Goal: Information Seeking & Learning: Learn about a topic

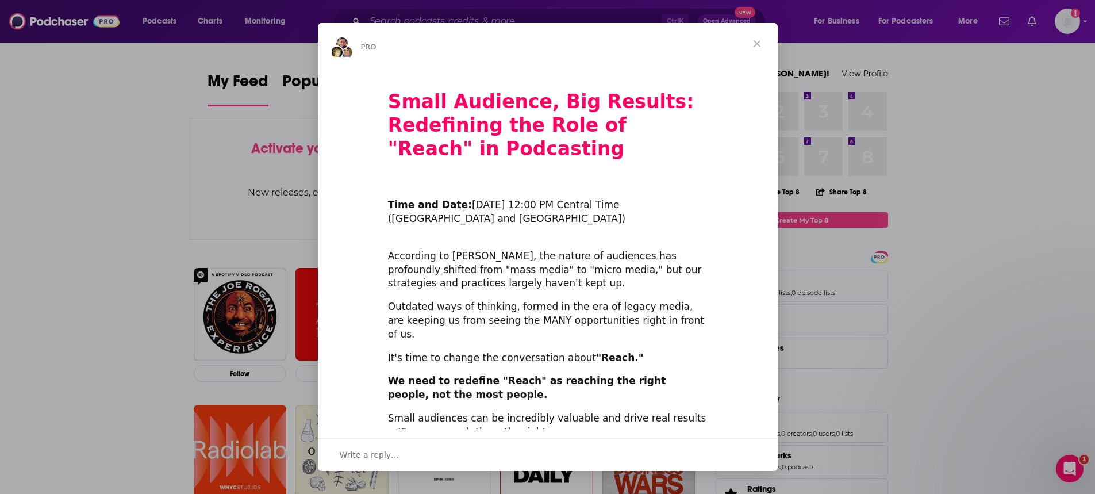
click at [763, 46] on span "Close" at bounding box center [756, 43] width 41 height 41
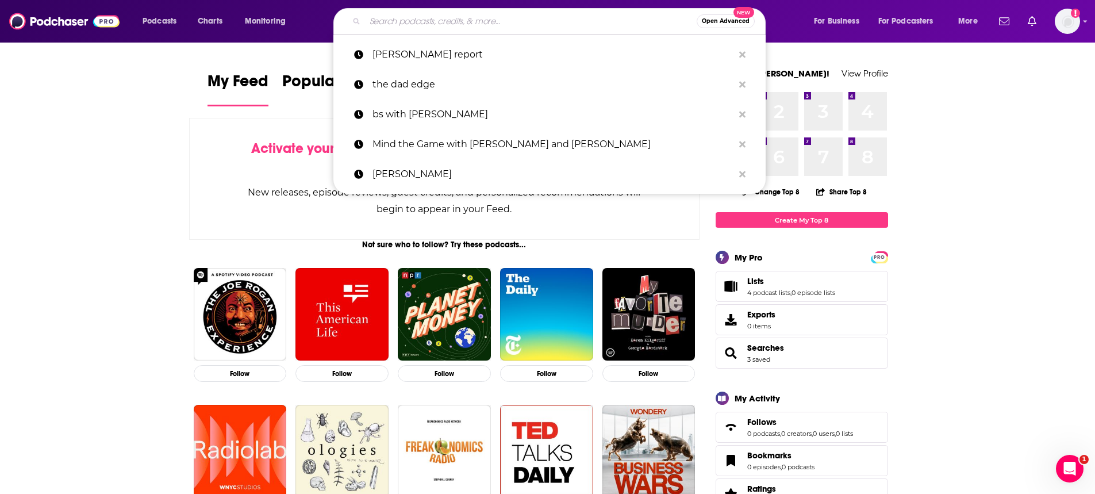
click at [422, 23] on input "Search podcasts, credits, & more..." at bounding box center [531, 21] width 332 height 18
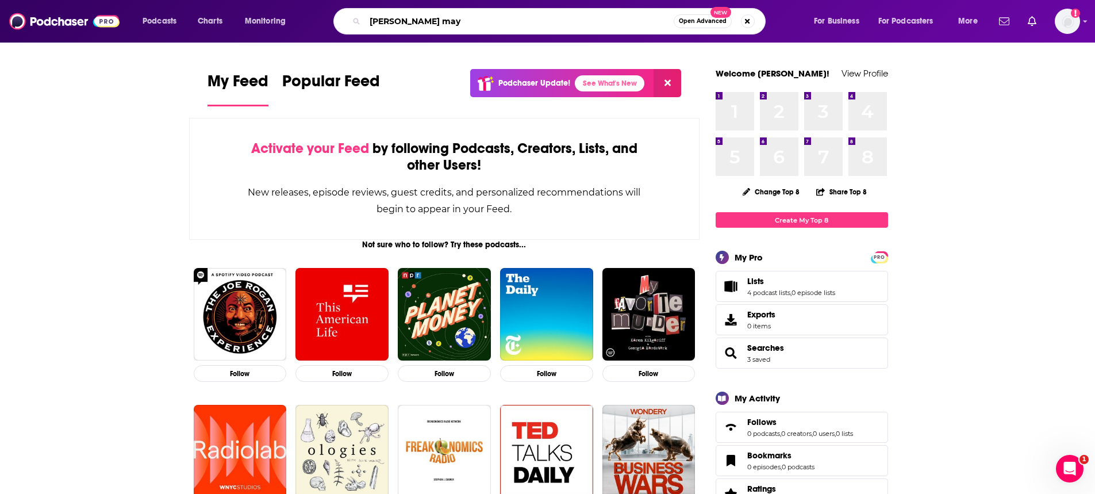
type input "[PERSON_NAME] may"
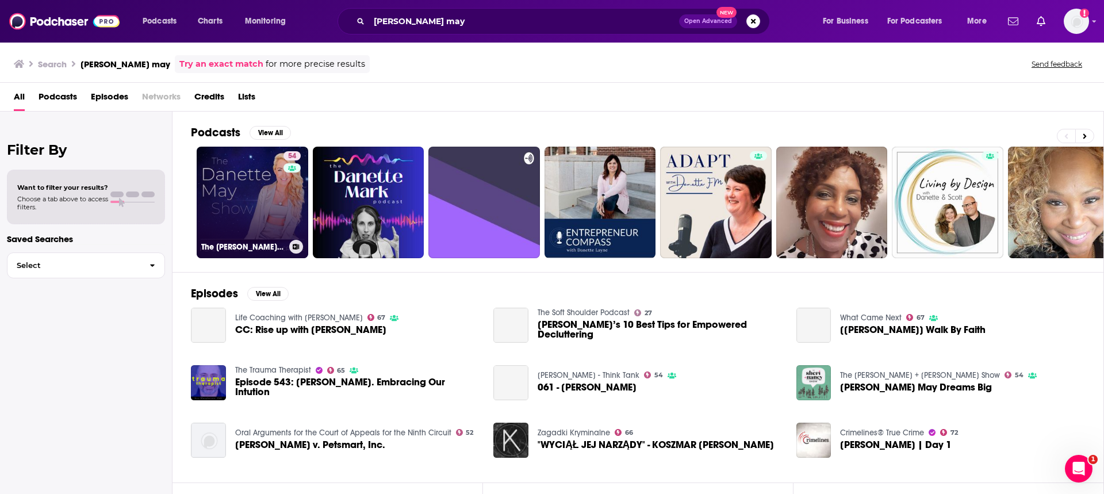
click at [245, 185] on link "54 The [PERSON_NAME] May Show" at bounding box center [253, 203] width 112 height 112
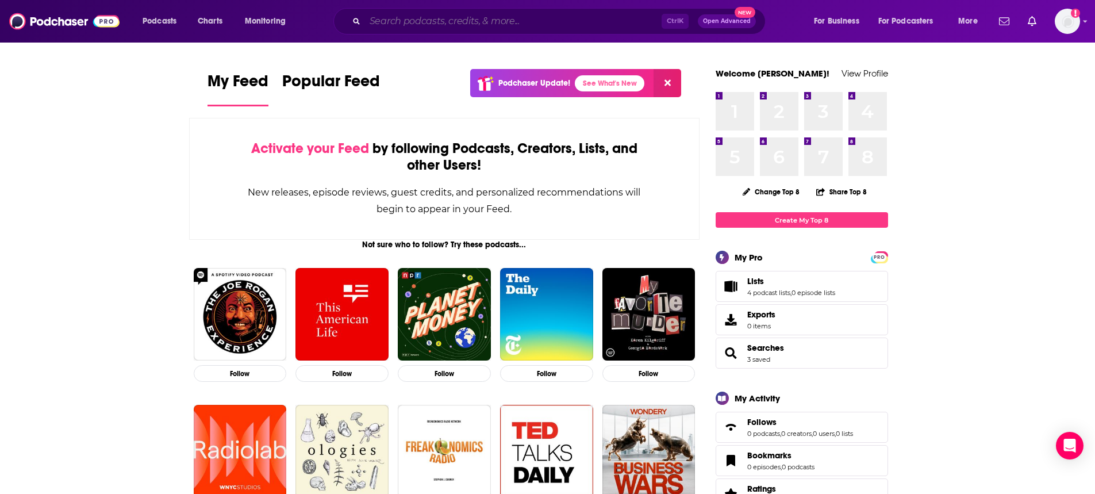
click at [464, 18] on input "Search podcasts, credits, & more..." at bounding box center [513, 21] width 297 height 18
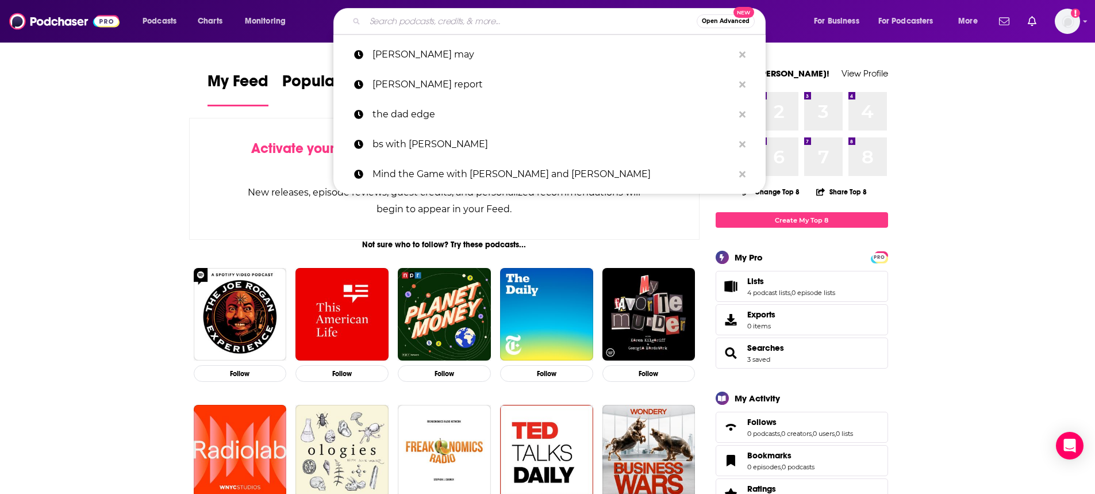
paste input "LeaderSHOP podcast"
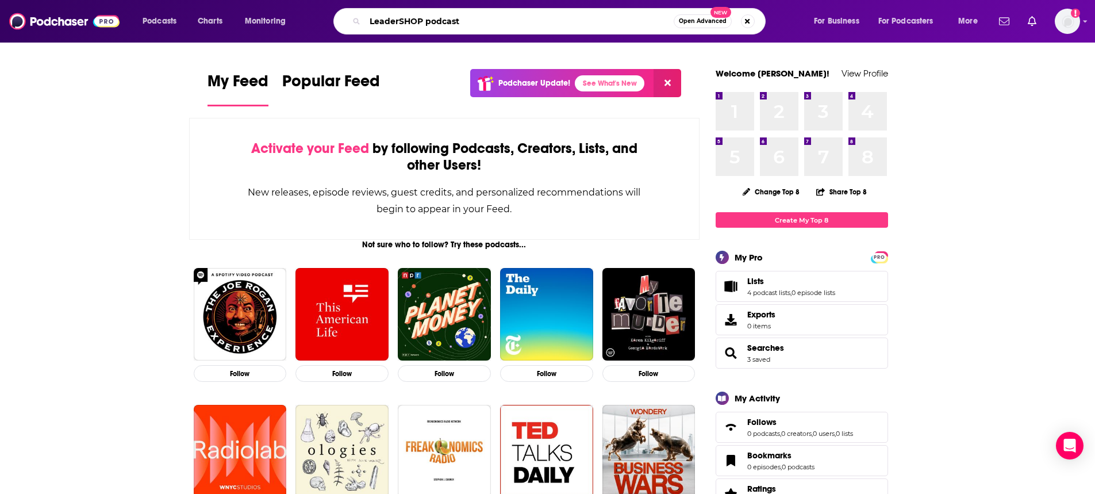
type input "LeaderSHOP podcast"
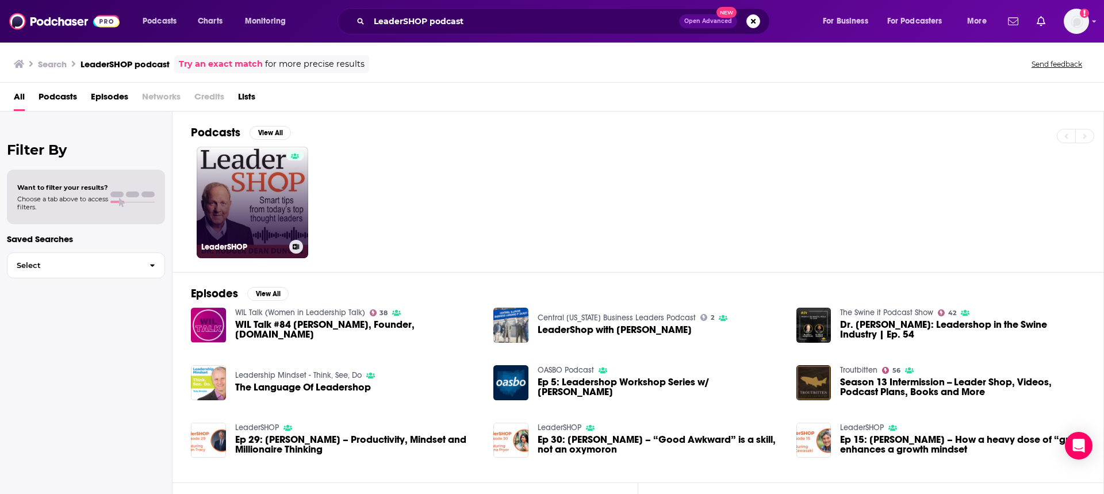
click at [231, 176] on link "LeaderSHOP" at bounding box center [253, 203] width 112 height 112
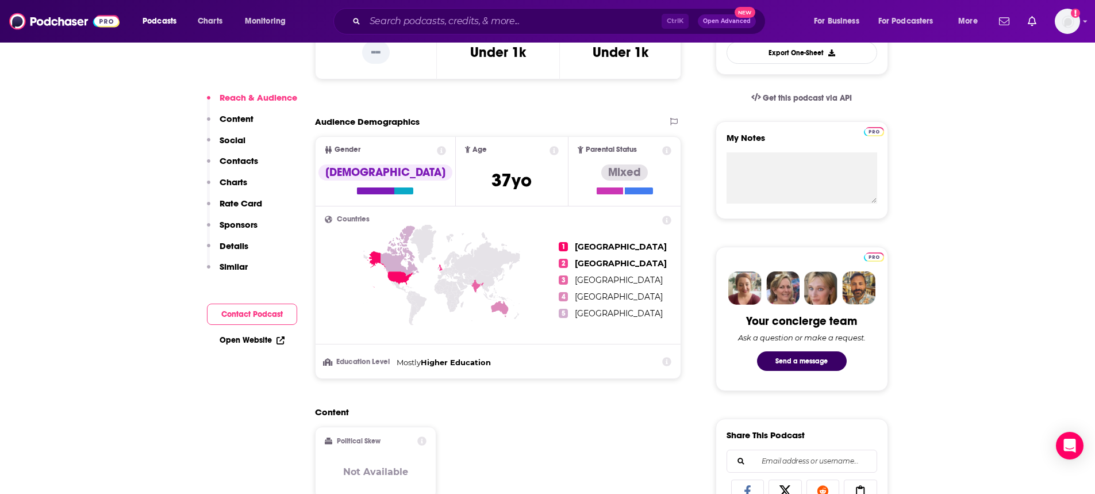
scroll to position [57, 0]
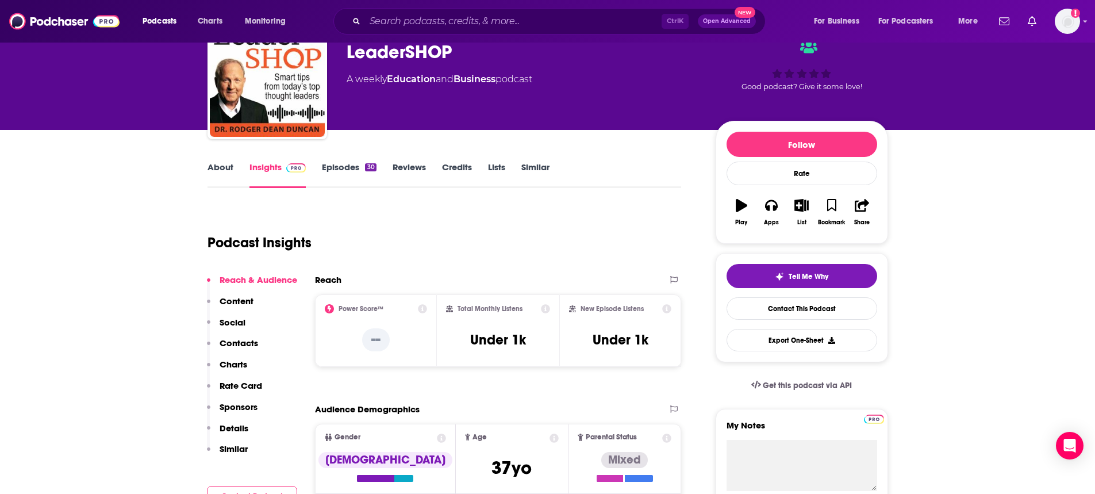
click at [219, 168] on link "About" at bounding box center [220, 175] width 26 height 26
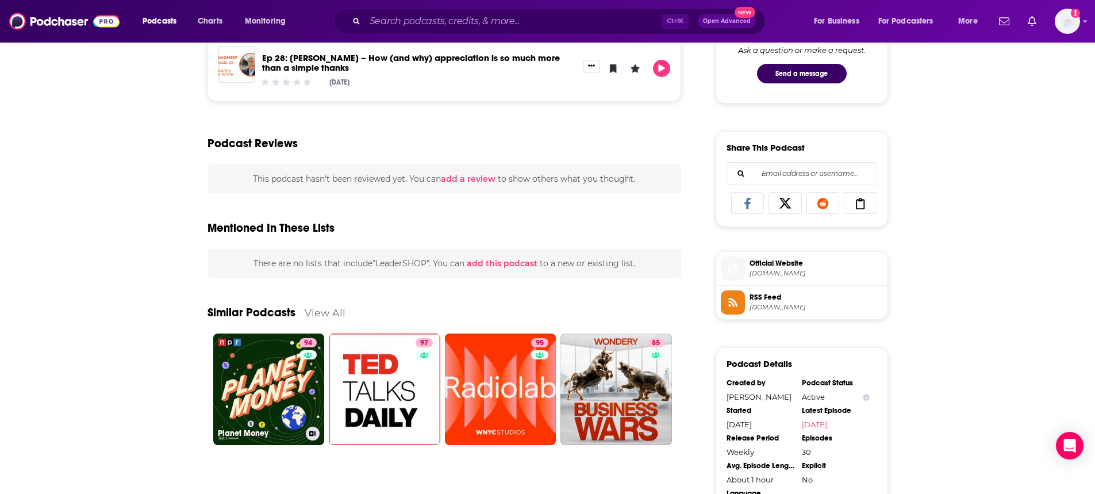
scroll to position [805, 0]
